Goal: Transaction & Acquisition: Book appointment/travel/reservation

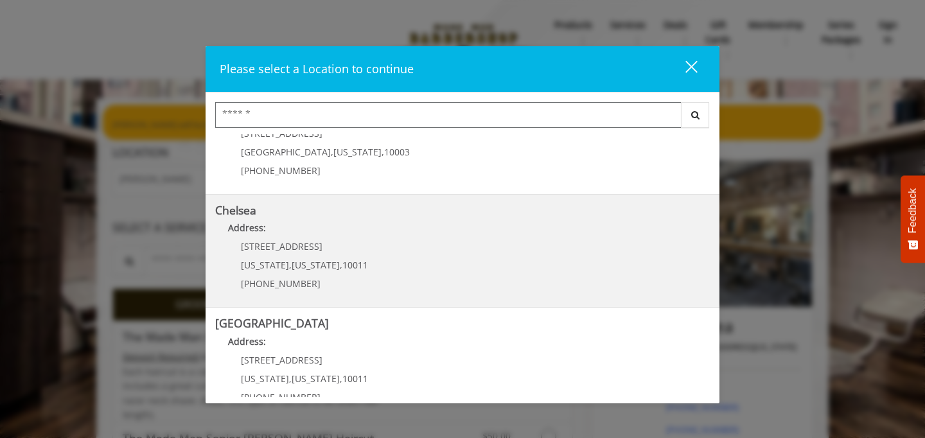
scroll to position [249, 0]
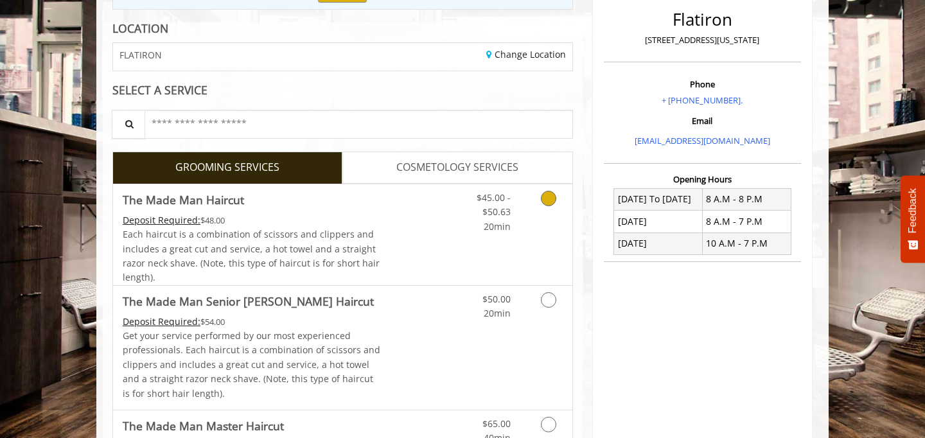
scroll to position [168, 0]
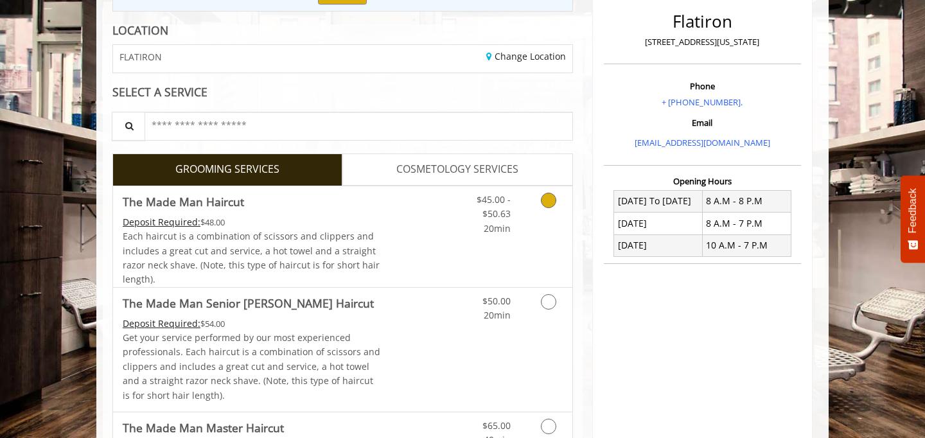
click at [368, 222] on div "Deposit Required: $48.00" at bounding box center [252, 222] width 258 height 14
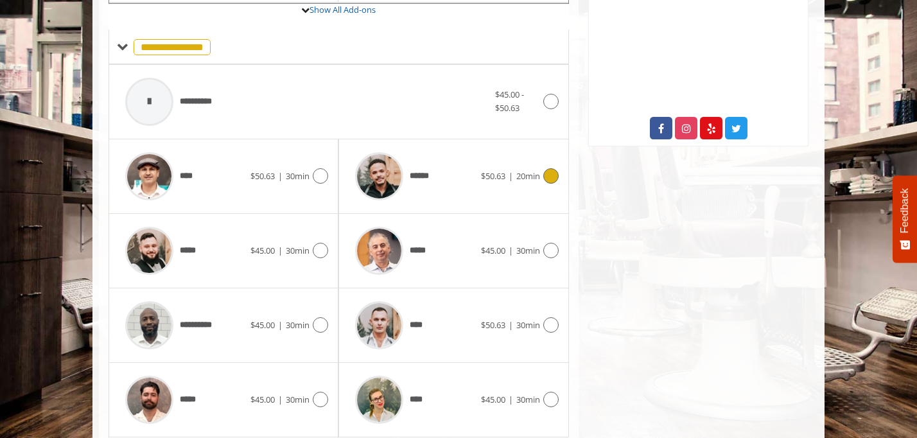
scroll to position [497, 0]
click at [502, 171] on span "$50.63" at bounding box center [493, 176] width 24 height 12
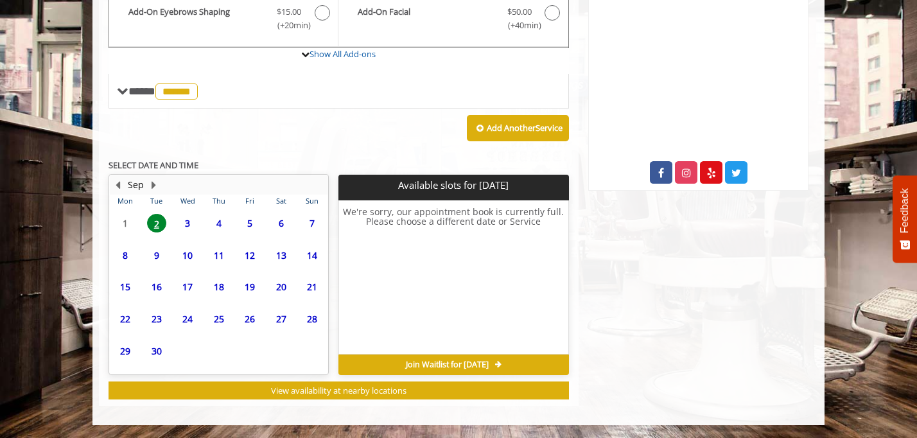
scroll to position [452, 0]
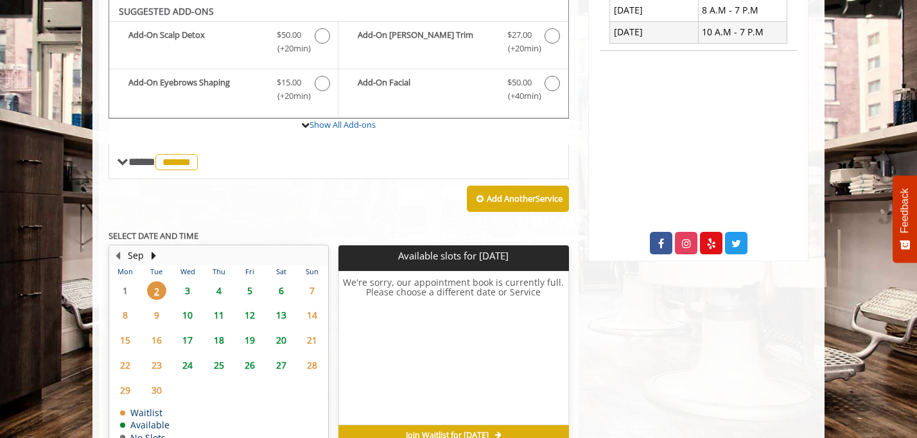
click at [249, 292] on span "5" at bounding box center [249, 290] width 19 height 19
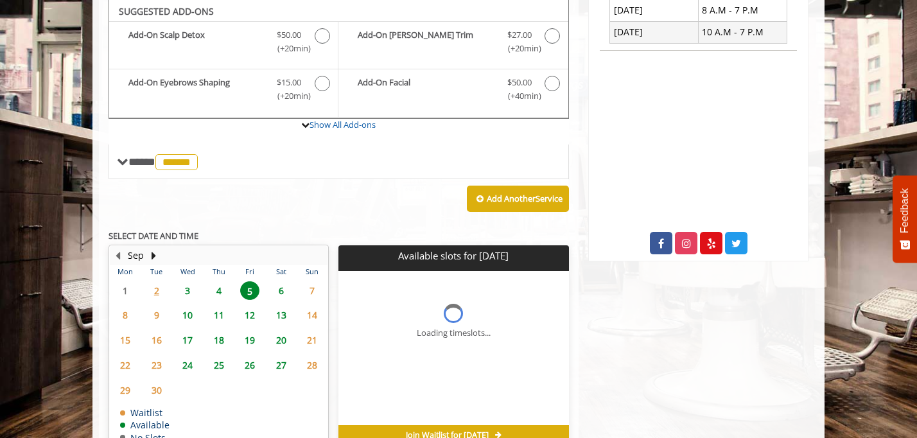
scroll to position [471, 0]
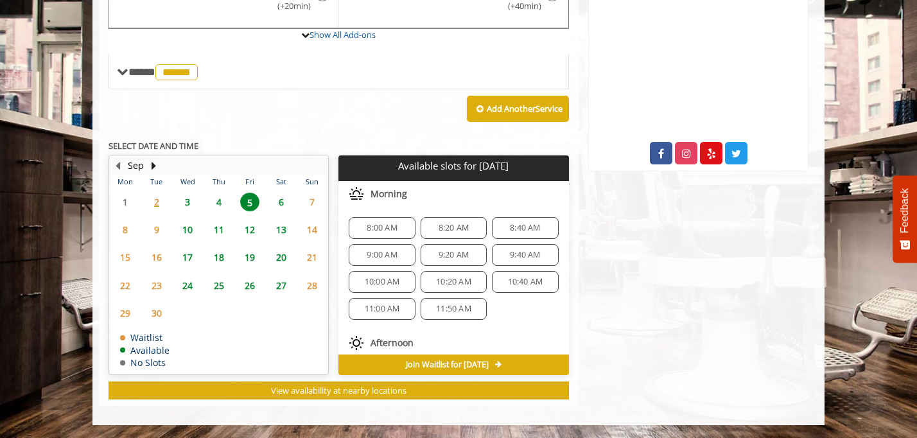
click at [222, 205] on span "4" at bounding box center [218, 202] width 19 height 19
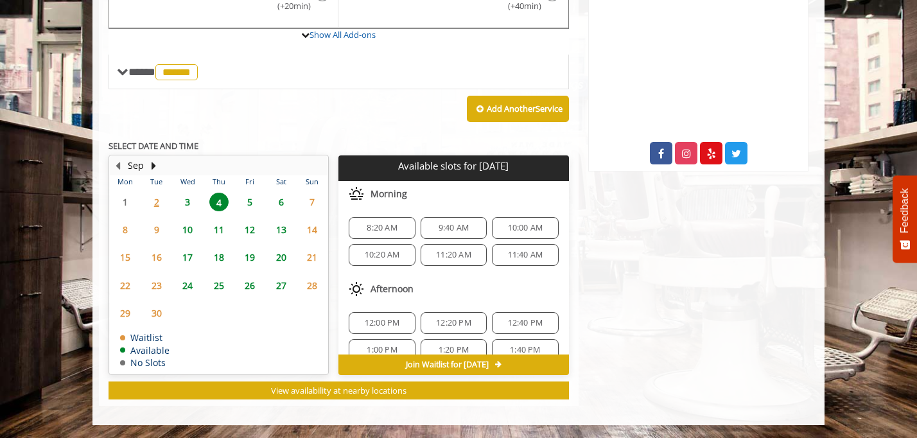
click at [254, 198] on span "5" at bounding box center [249, 202] width 19 height 19
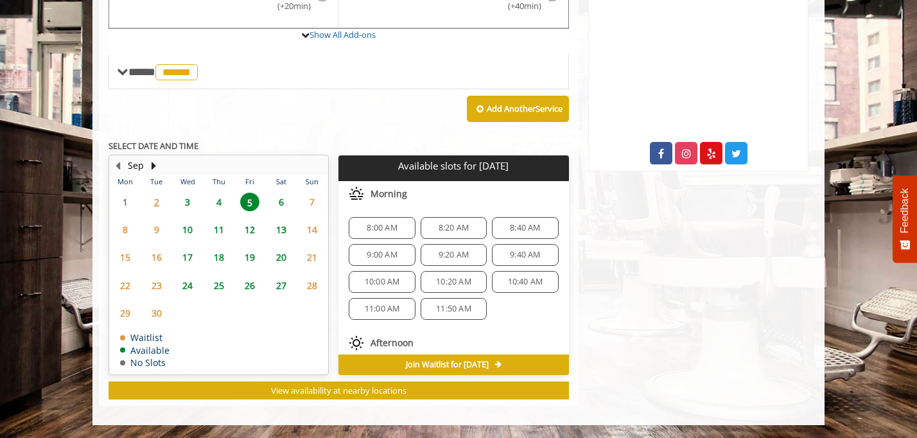
click at [219, 200] on span "4" at bounding box center [218, 202] width 19 height 19
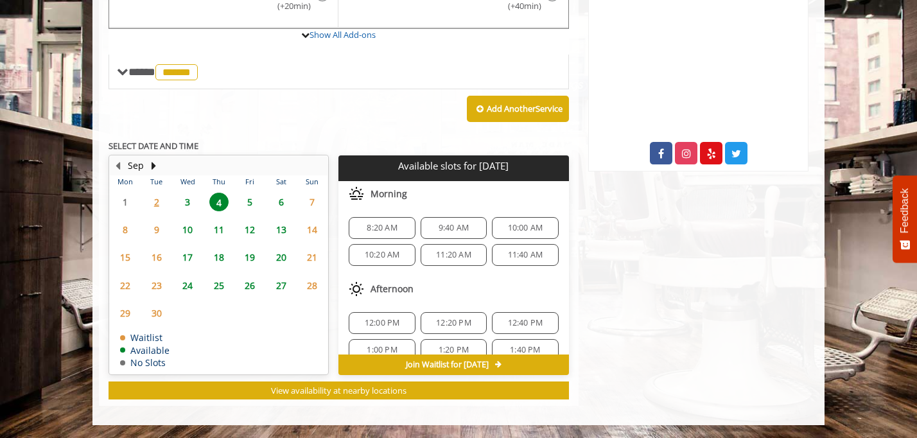
click at [386, 232] on span "8:20 AM" at bounding box center [382, 228] width 30 height 10
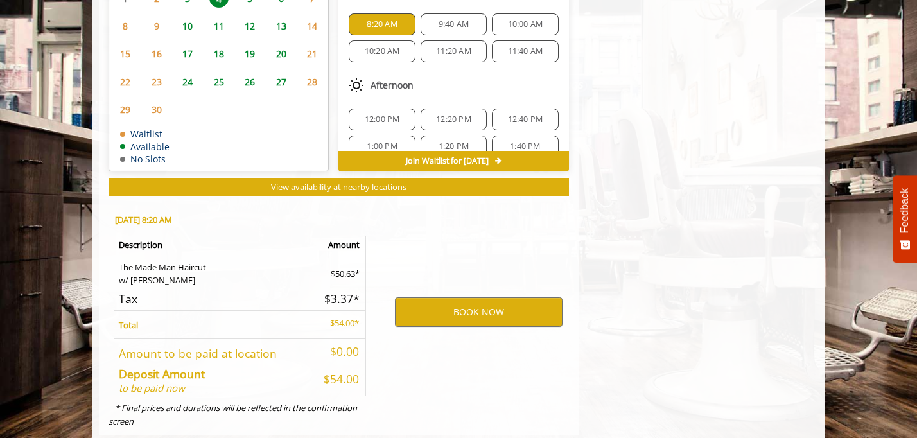
scroll to position [704, 0]
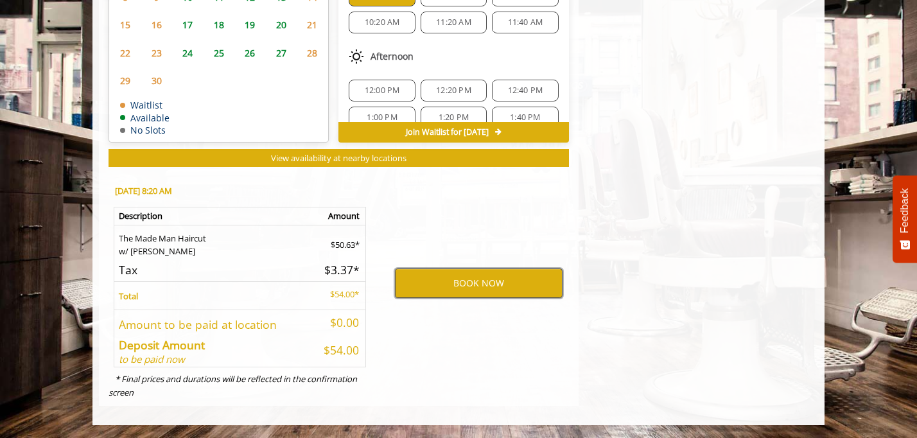
click at [480, 289] on button "BOOK NOW" at bounding box center [479, 283] width 168 height 30
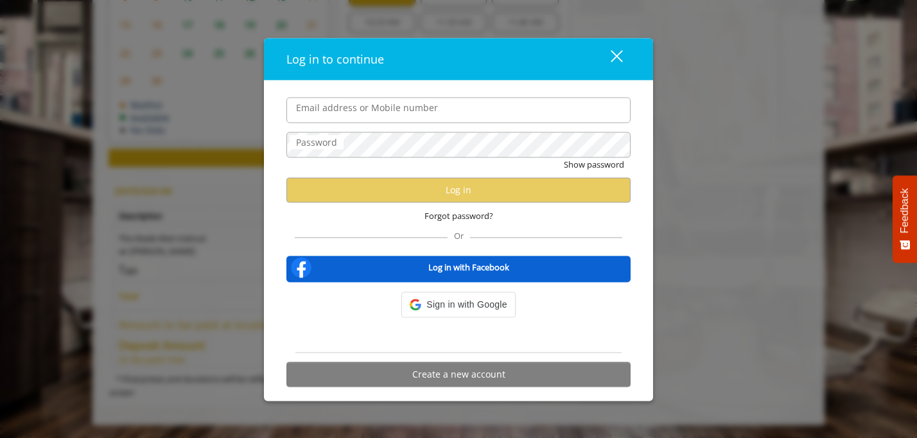
type input "**********"
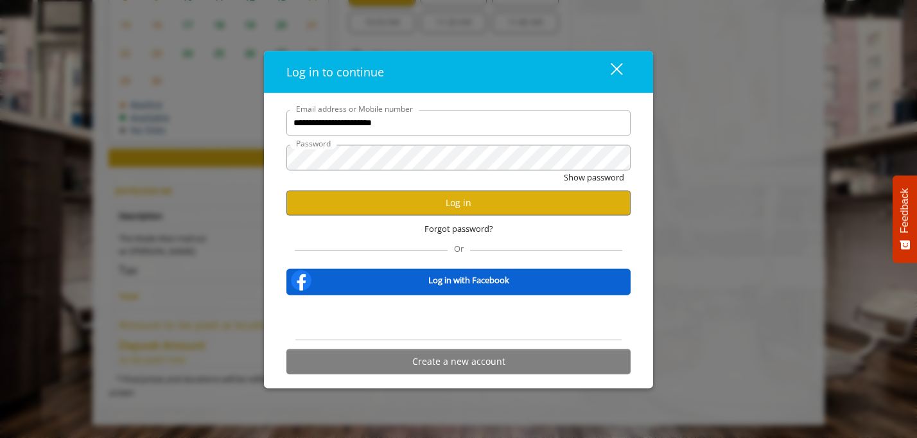
scroll to position [0, 0]
click at [446, 195] on button "Log in" at bounding box center [458, 202] width 344 height 25
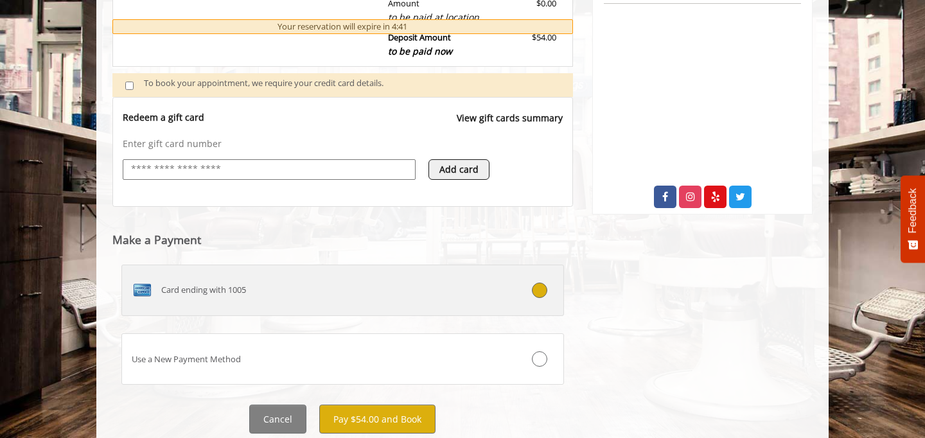
scroll to position [429, 0]
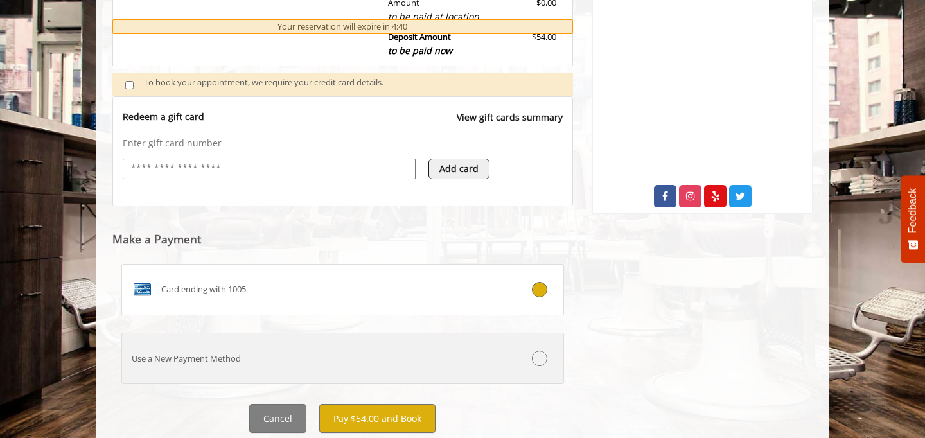
click at [478, 353] on div "Use a New Payment Method" at bounding box center [305, 358] width 367 height 13
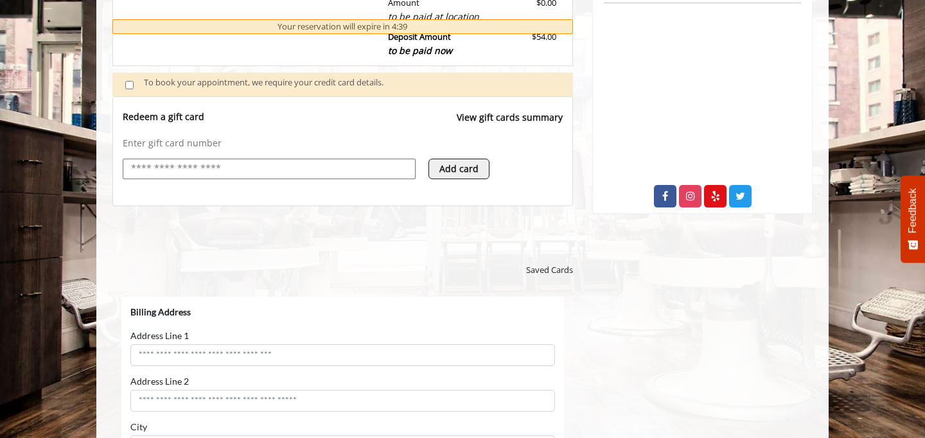
scroll to position [0, 0]
select select "***"
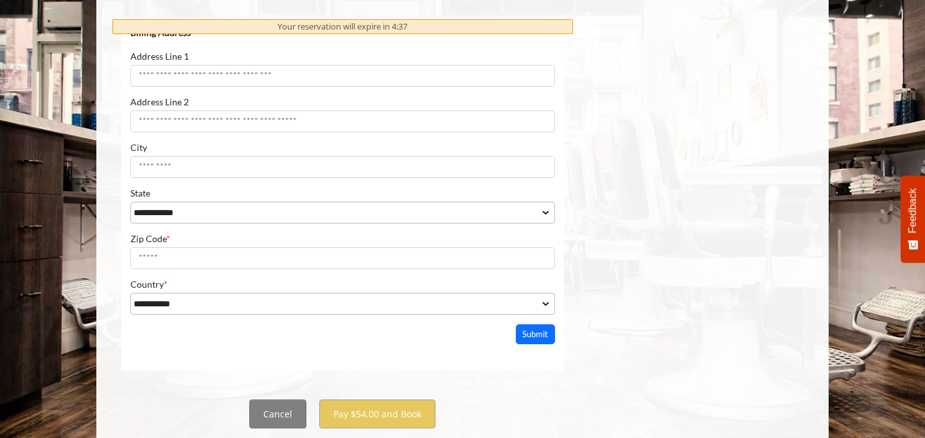
scroll to position [744, 0]
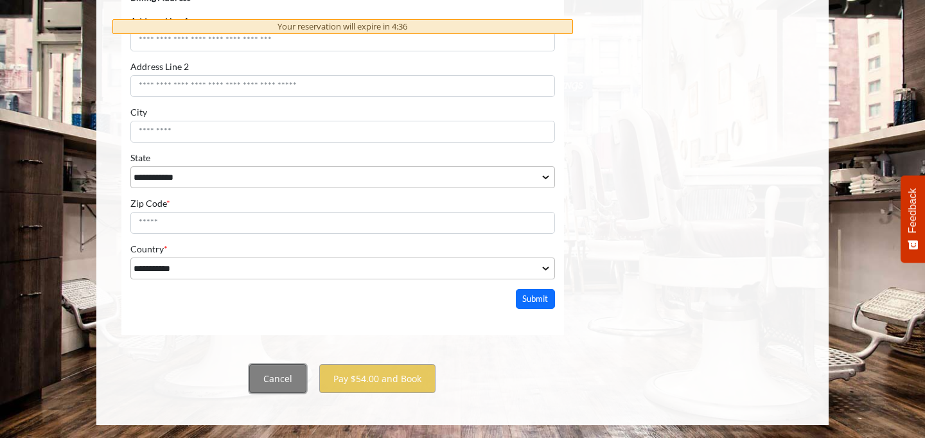
click at [287, 380] on button "Cancel" at bounding box center [277, 378] width 57 height 29
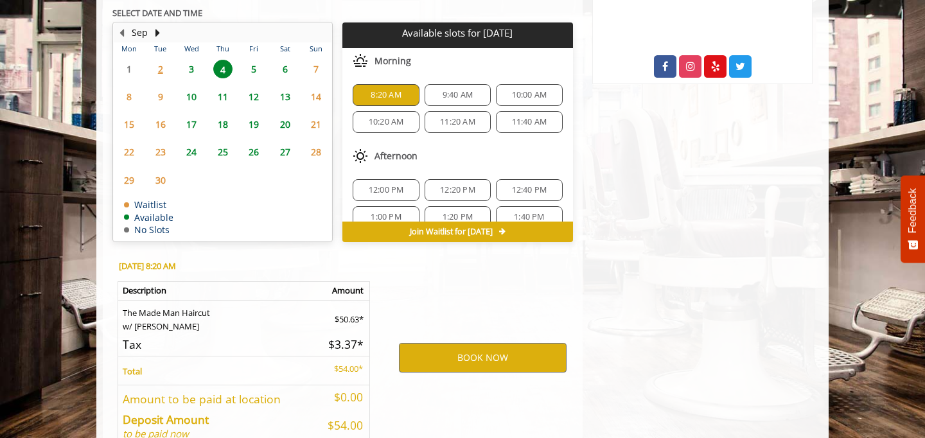
scroll to position [561, 0]
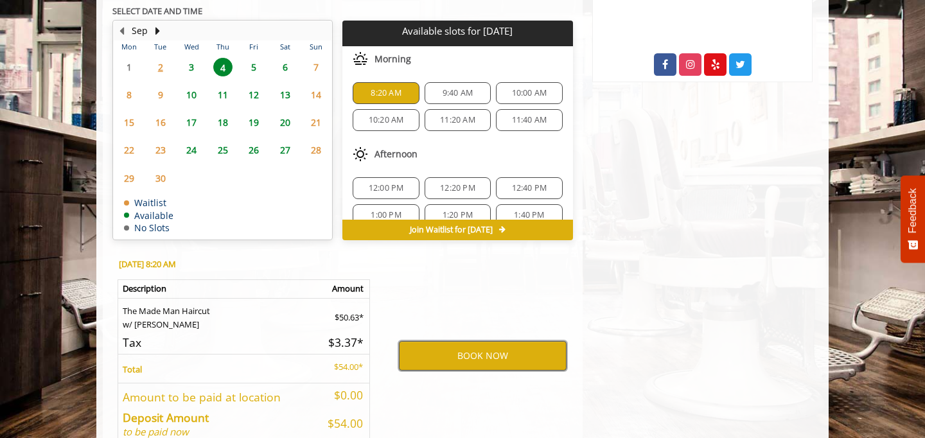
click at [457, 353] on button "BOOK NOW" at bounding box center [483, 356] width 168 height 30
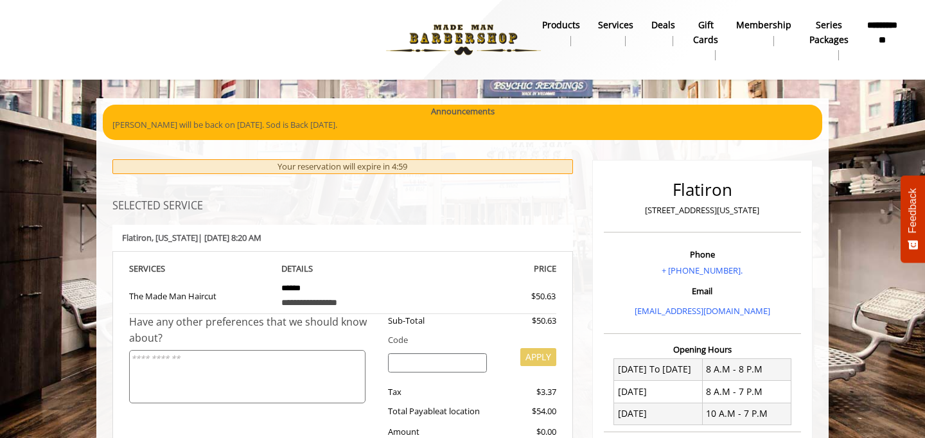
scroll to position [0, 0]
select select "***"
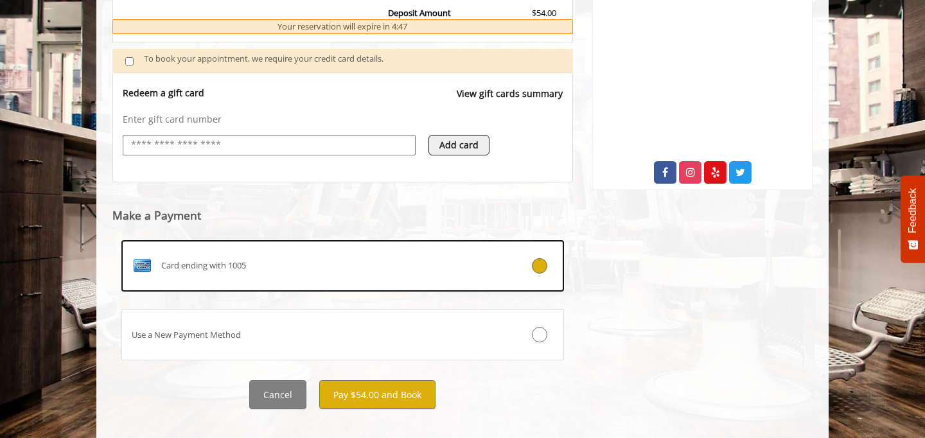
scroll to position [459, 0]
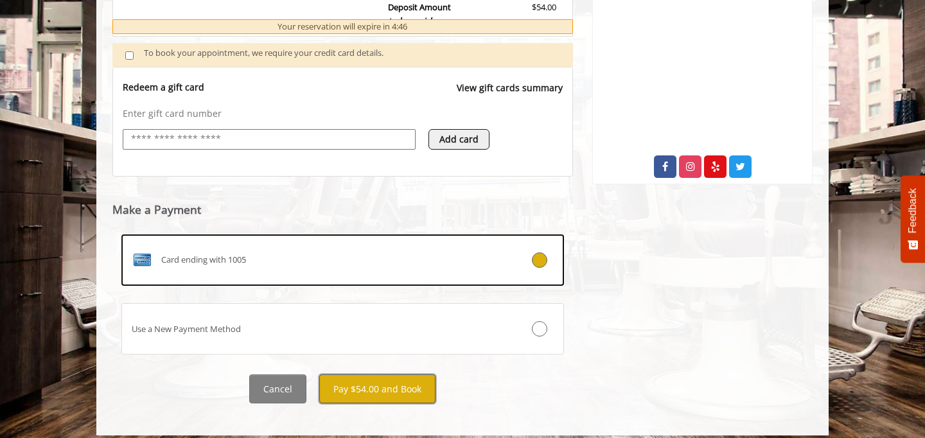
click at [401, 380] on button "Pay $54.00 and Book" at bounding box center [377, 388] width 116 height 29
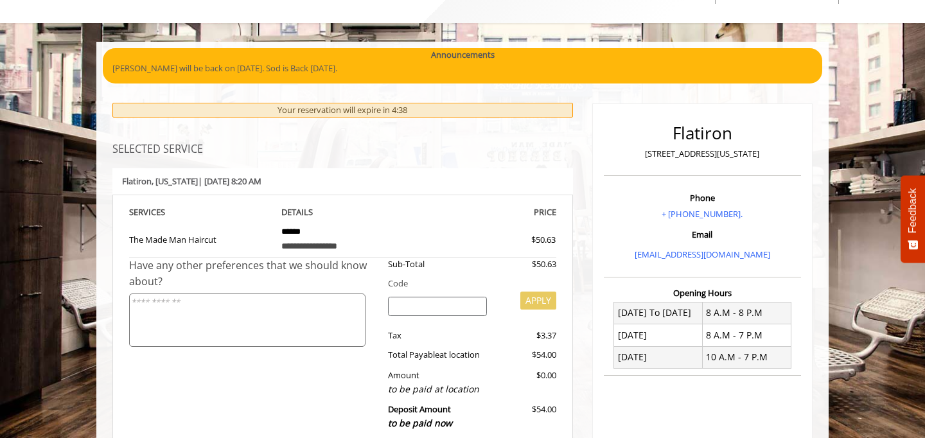
scroll to position [0, 0]
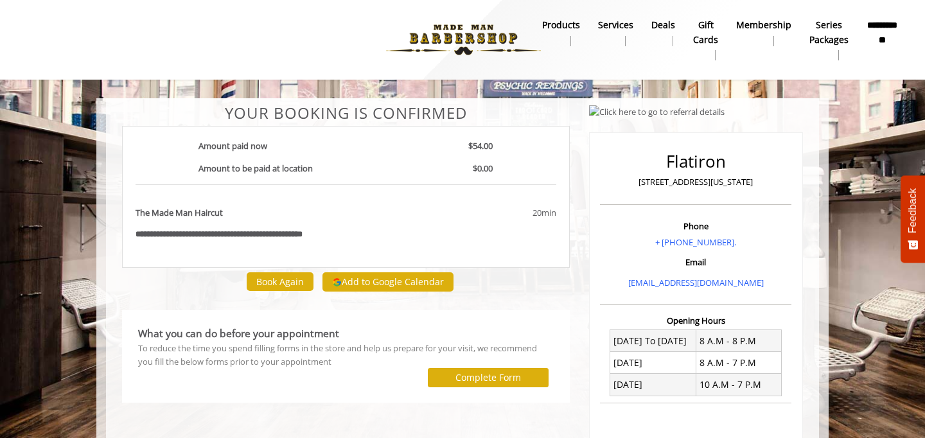
click at [879, 42] on b "**********" at bounding box center [881, 32] width 31 height 29
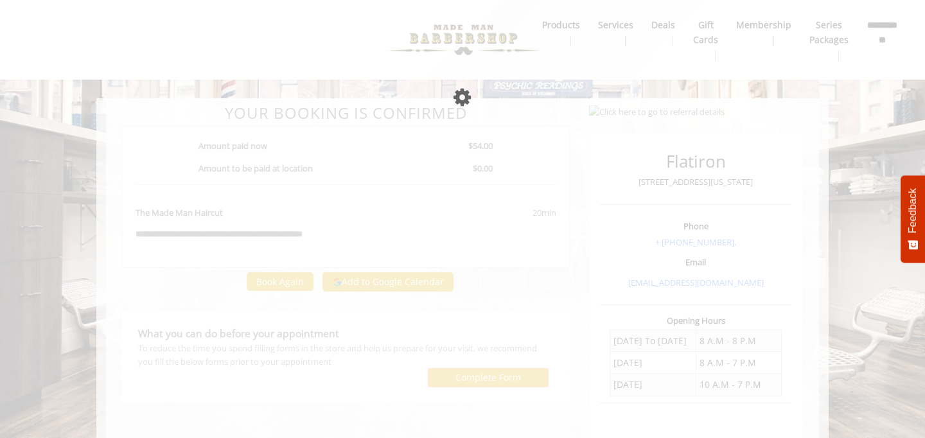
select select "***"
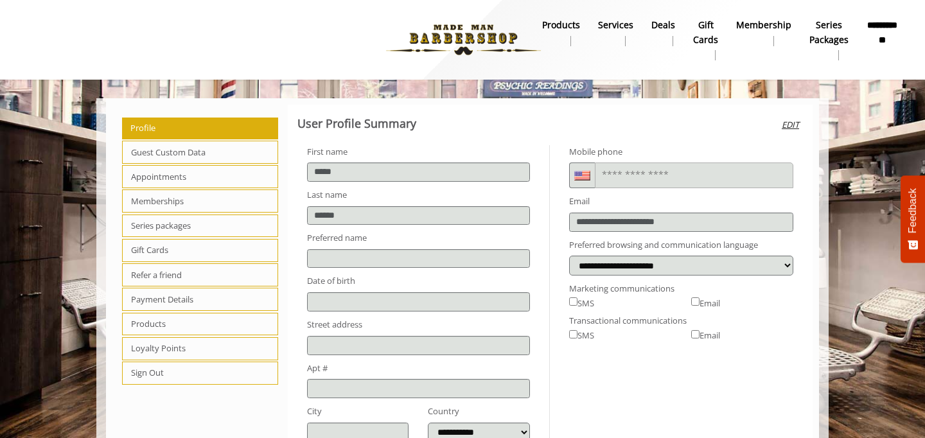
click at [169, 293] on span "Payment Details" at bounding box center [200, 299] width 156 height 23
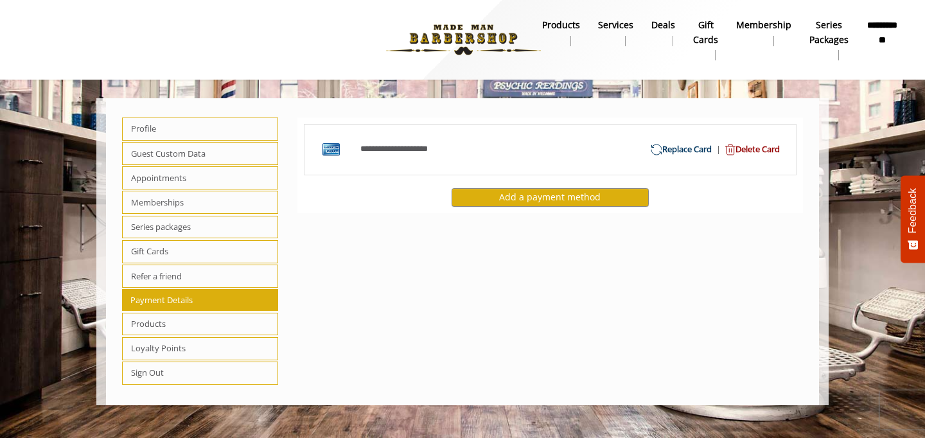
click at [751, 147] on span "Delete Card" at bounding box center [750, 149] width 59 height 13
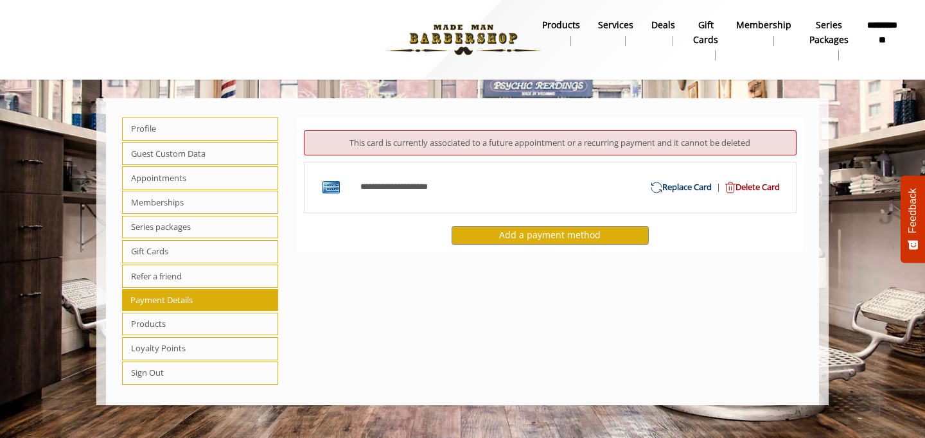
click at [475, 316] on div "**********" at bounding box center [550, 252] width 525 height 294
